Goal: Task Accomplishment & Management: Manage account settings

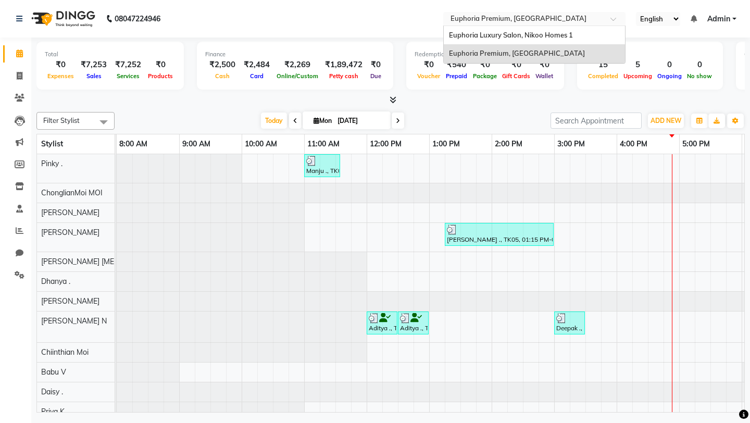
click at [613, 15] on div at bounding box center [534, 20] width 182 height 10
click at [585, 34] on div "Euphoria Luxury Salon, Nikoo Homes 1" at bounding box center [534, 35] width 181 height 19
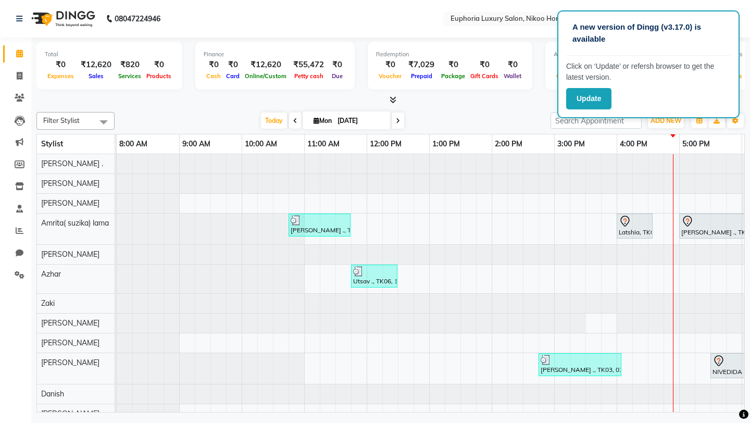
click at [492, 27] on nav "08047224946 Select Location × Euphoria Luxury Salon, Nikoo Homes 1 English ENGL…" at bounding box center [375, 19] width 750 height 38
click at [587, 100] on button "Update" at bounding box center [588, 98] width 45 height 21
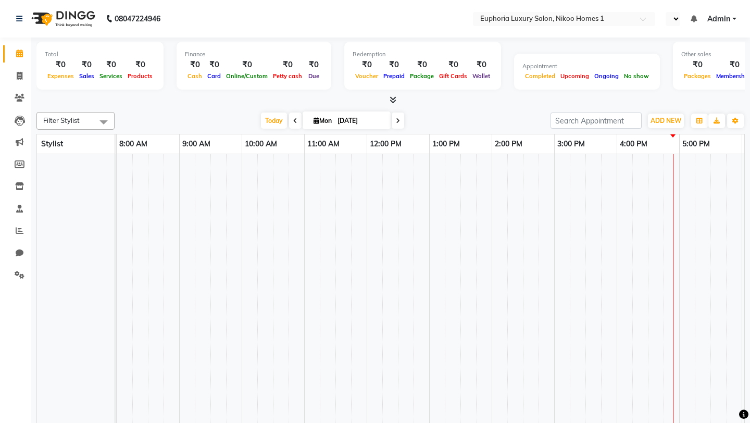
select select "en"
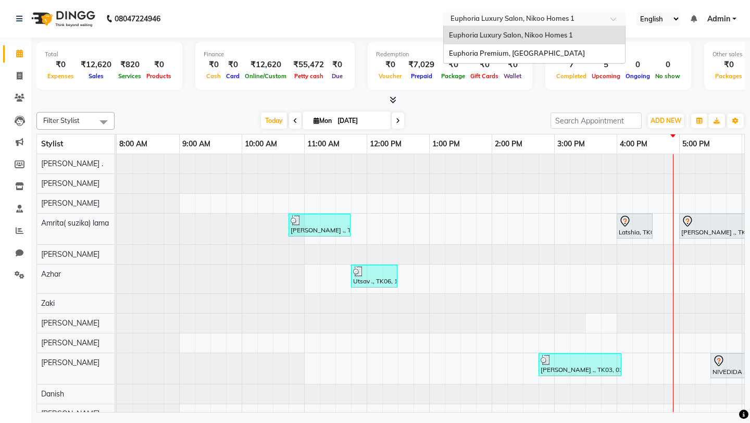
click at [612, 22] on span at bounding box center [617, 22] width 13 height 10
click at [565, 50] on div "Euphoria Premium, [GEOGRAPHIC_DATA]" at bounding box center [534, 53] width 181 height 19
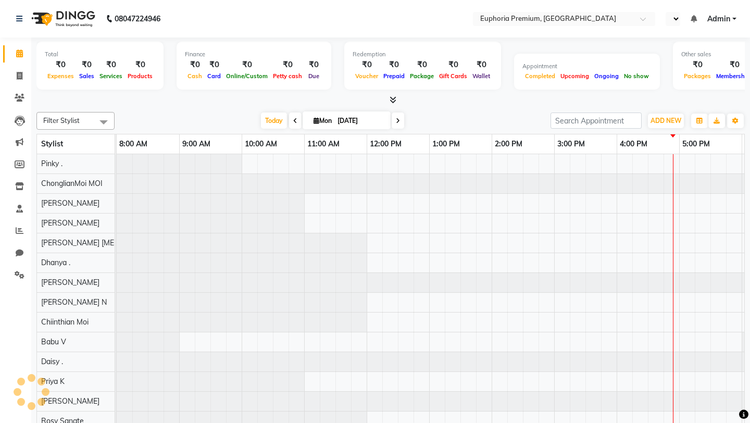
select select "en"
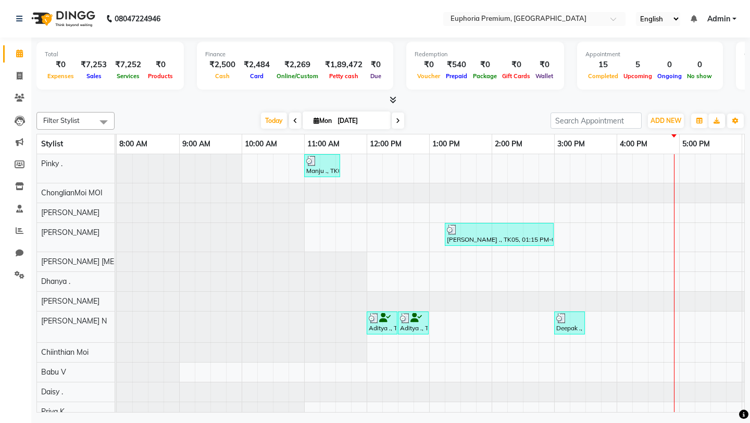
click at [472, 112] on div "Filter Stylist Select All Babu V Bharath N Binoy Chandru Magar Chethan N Chiint…" at bounding box center [390, 121] width 709 height 18
click at [179, 103] on div at bounding box center [390, 100] width 709 height 11
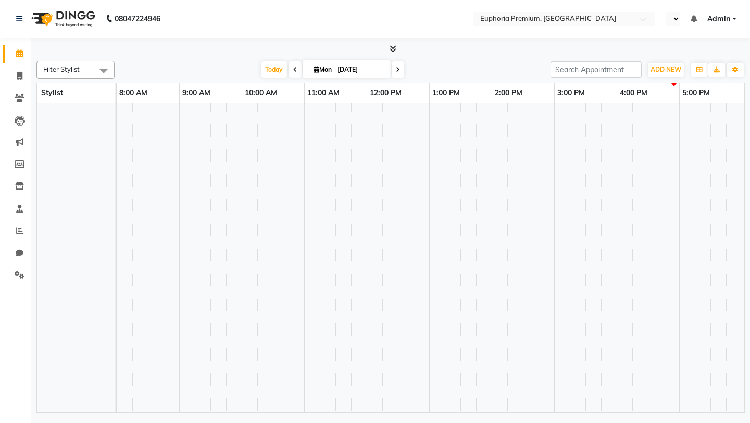
scroll to position [0, 247]
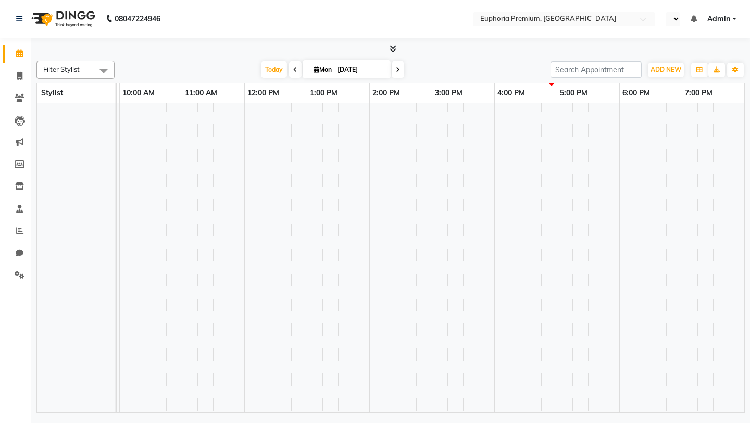
select select "en"
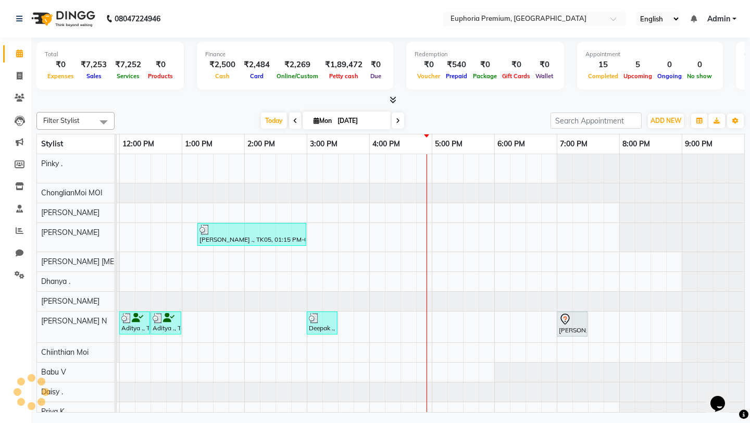
scroll to position [0, 0]
click at [154, 106] on div "Total ₹0 Expenses ₹7,253 Sales ₹7,252 Services ₹0 Products Finance ₹2,500 Cash …" at bounding box center [390, 227] width 719 height 378
